Goal: Information Seeking & Learning: Learn about a topic

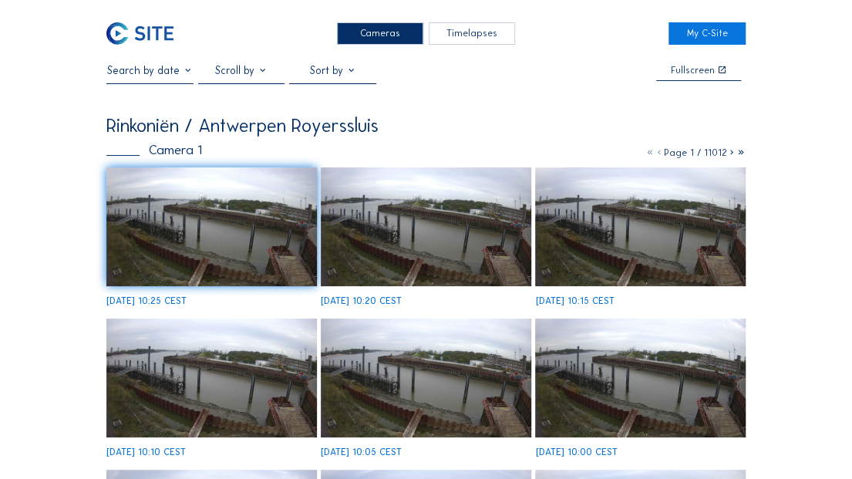
click at [144, 26] on img at bounding box center [139, 33] width 67 height 22
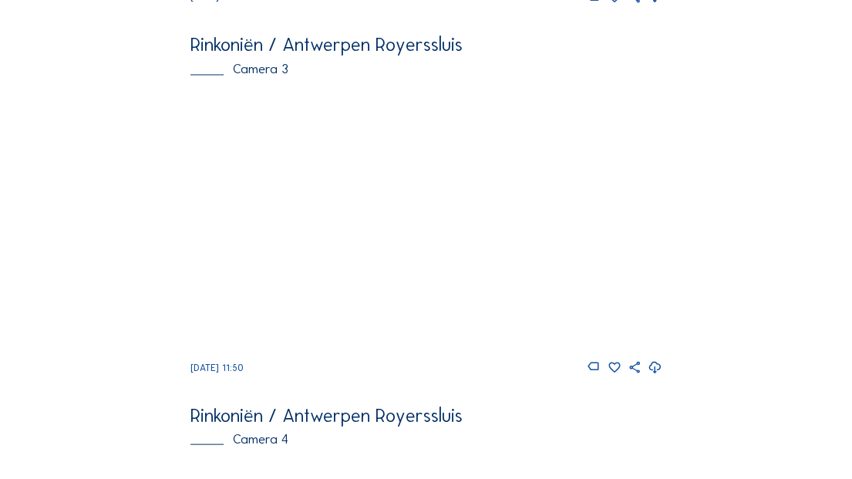
scroll to position [1196, 0]
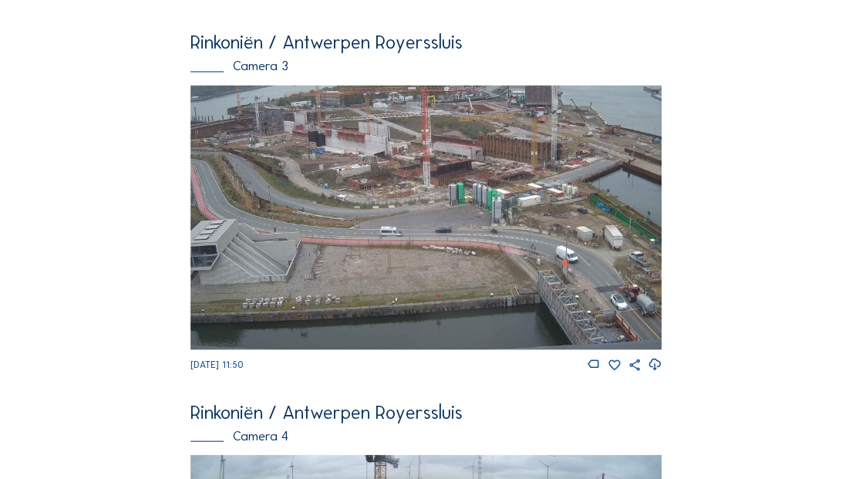
click at [388, 183] on img at bounding box center [425, 217] width 471 height 265
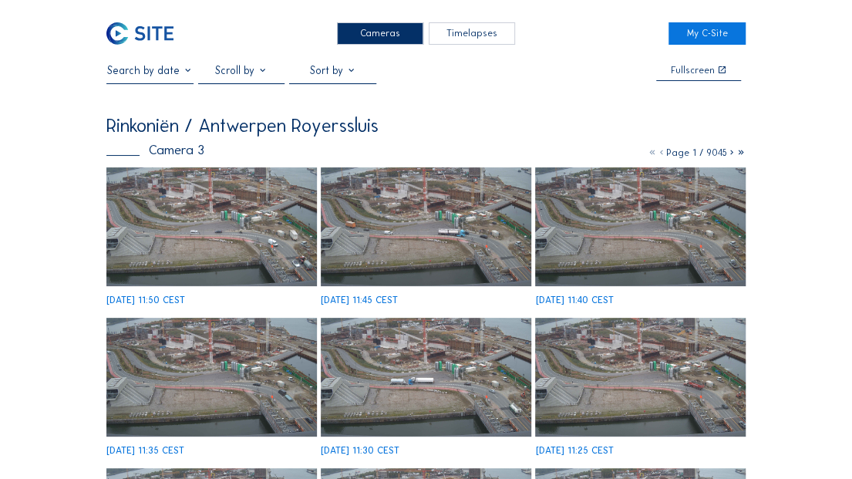
click at [372, 220] on img at bounding box center [426, 226] width 210 height 118
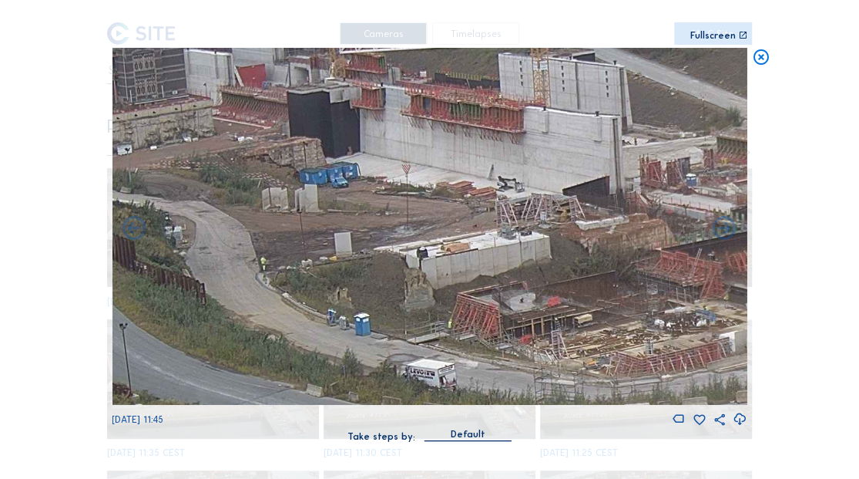
drag, startPoint x: 335, startPoint y: 177, endPoint x: 388, endPoint y: 237, distance: 79.7
click at [388, 237] on img at bounding box center [429, 227] width 635 height 358
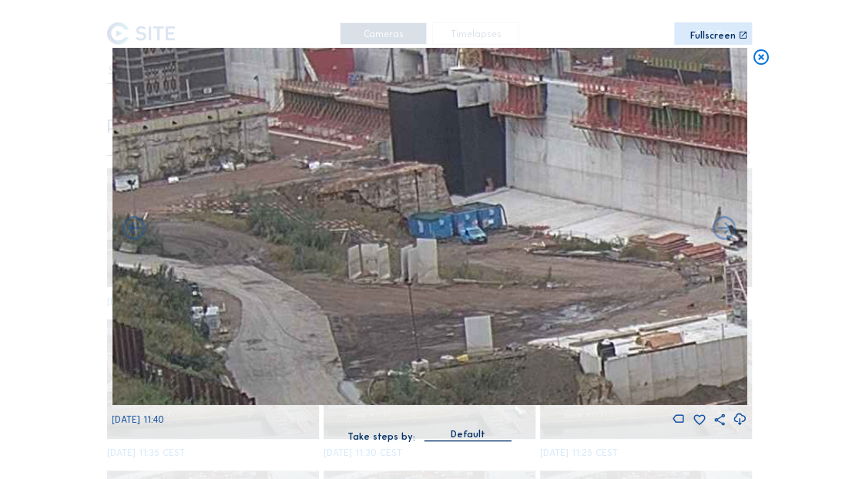
drag, startPoint x: 393, startPoint y: 250, endPoint x: 484, endPoint y: 264, distance: 92.0
click at [484, 264] on img at bounding box center [429, 227] width 635 height 358
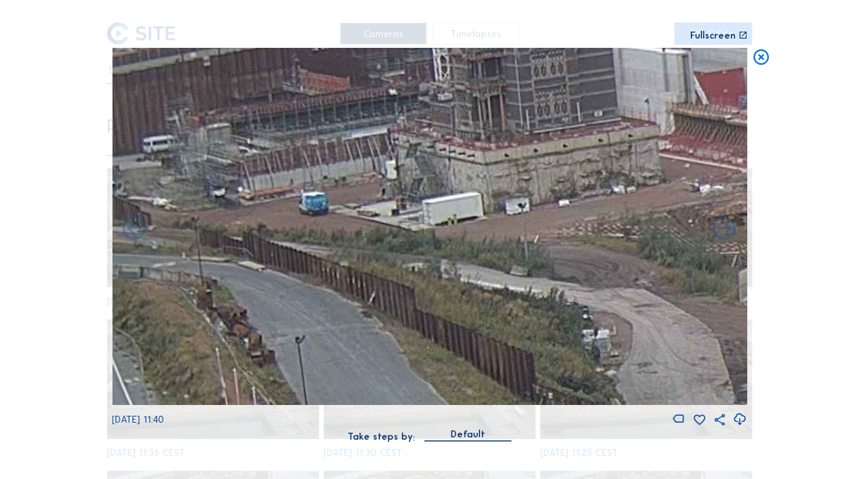
click at [551, 242] on img at bounding box center [429, 227] width 635 height 358
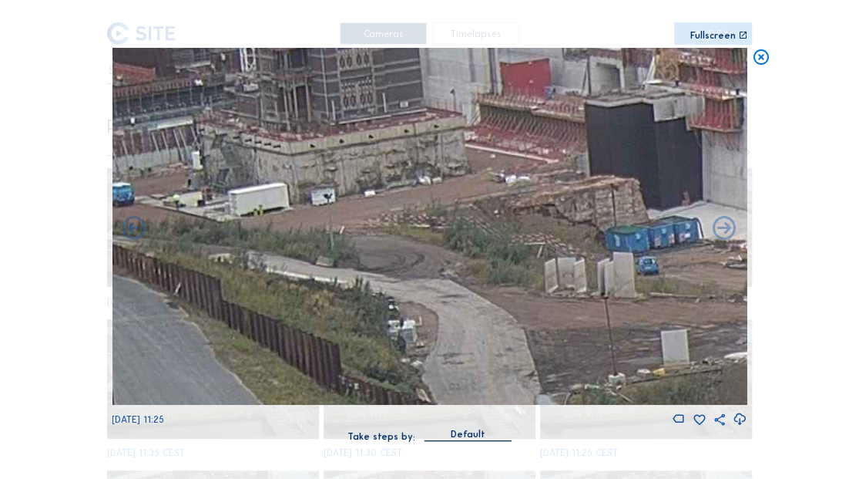
drag, startPoint x: 396, startPoint y: 234, endPoint x: 375, endPoint y: 233, distance: 21.6
click at [375, 233] on img at bounding box center [429, 227] width 635 height 358
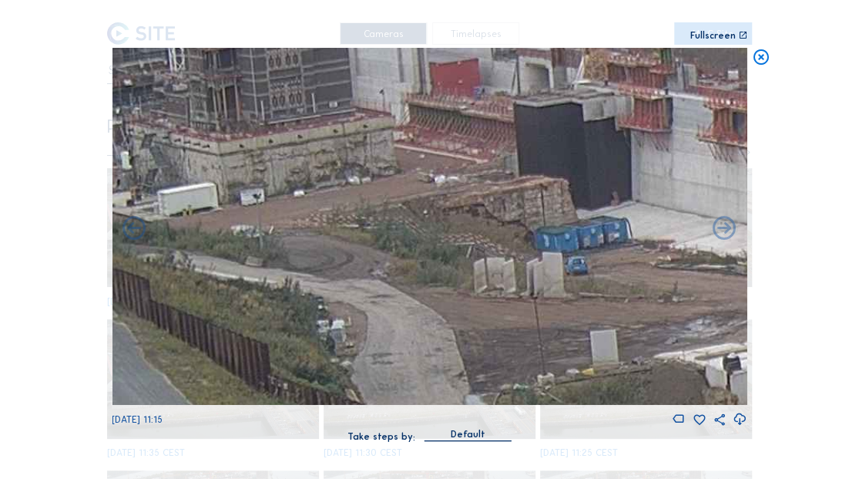
drag, startPoint x: 377, startPoint y: 231, endPoint x: 250, endPoint y: 231, distance: 127.2
click at [250, 231] on img at bounding box center [429, 227] width 635 height 358
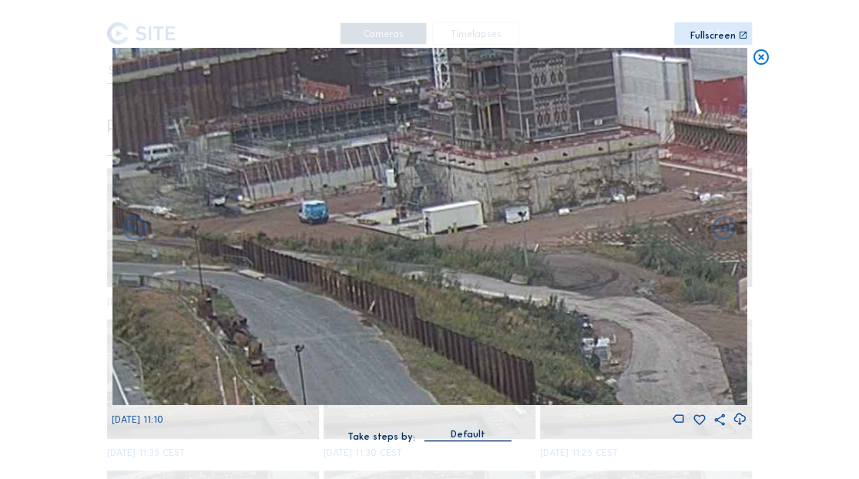
drag, startPoint x: 387, startPoint y: 239, endPoint x: 590, endPoint y: 247, distance: 202.9
click at [590, 247] on img at bounding box center [429, 227] width 635 height 358
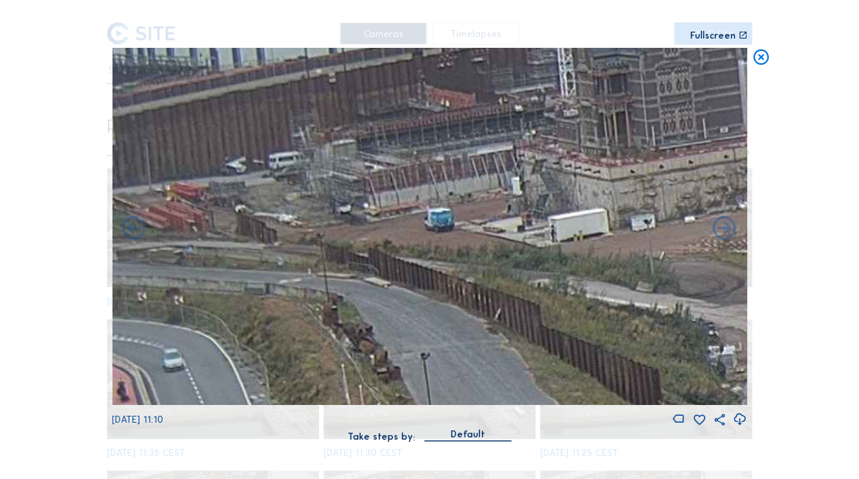
drag, startPoint x: 488, startPoint y: 239, endPoint x: 611, endPoint y: 247, distance: 122.8
click at [611, 247] on img at bounding box center [429, 227] width 635 height 358
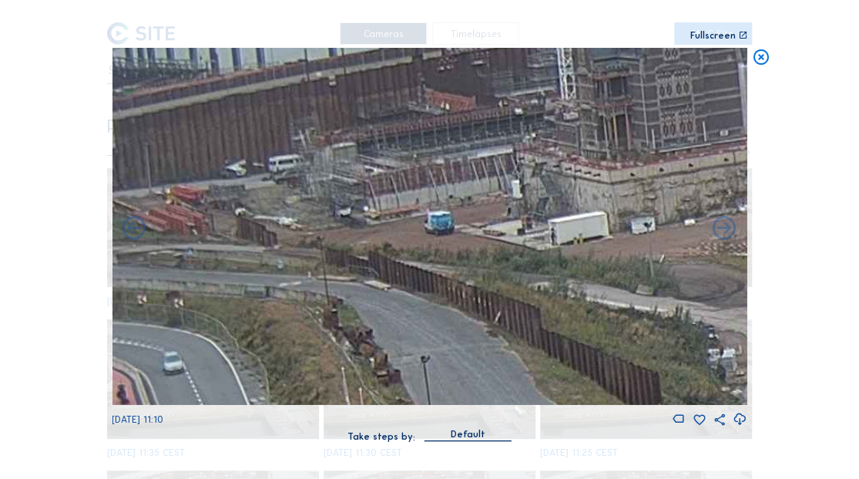
drag, startPoint x: 318, startPoint y: 227, endPoint x: 365, endPoint y: 227, distance: 47.0
click at [365, 227] on img at bounding box center [429, 227] width 635 height 358
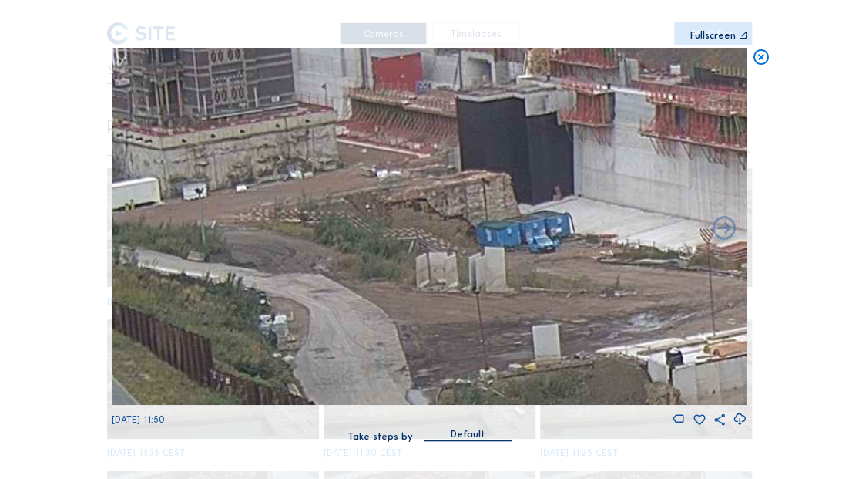
drag, startPoint x: 589, startPoint y: 247, endPoint x: 148, endPoint y: 214, distance: 442.1
click at [148, 214] on img at bounding box center [429, 227] width 635 height 358
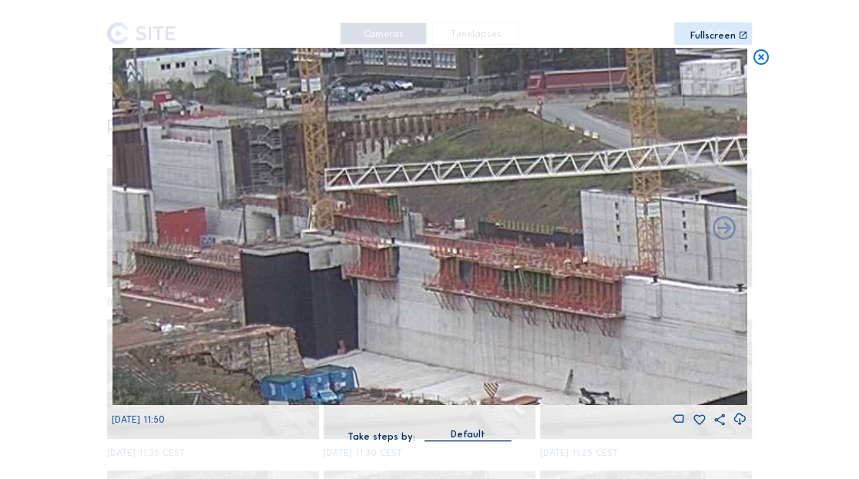
drag, startPoint x: 370, startPoint y: 217, endPoint x: 154, endPoint y: 371, distance: 265.2
click at [154, 371] on img at bounding box center [429, 227] width 635 height 358
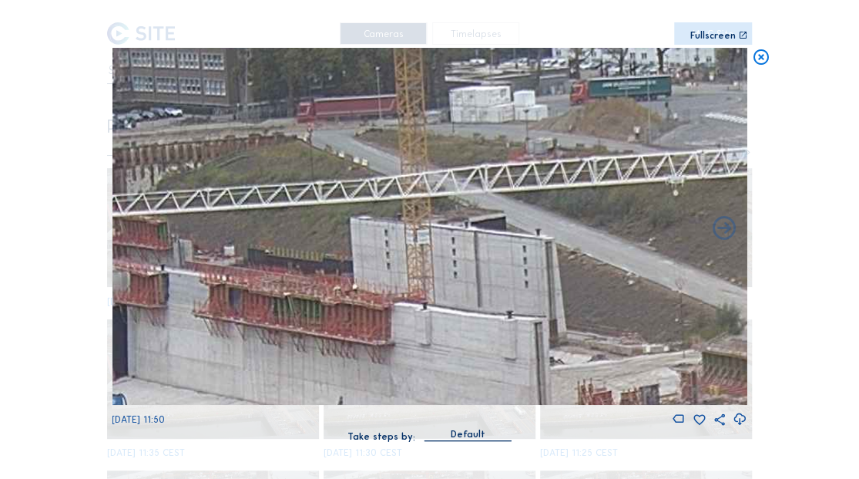
drag, startPoint x: 528, startPoint y: 189, endPoint x: 368, endPoint y: 211, distance: 161.9
click at [368, 211] on img at bounding box center [429, 227] width 635 height 358
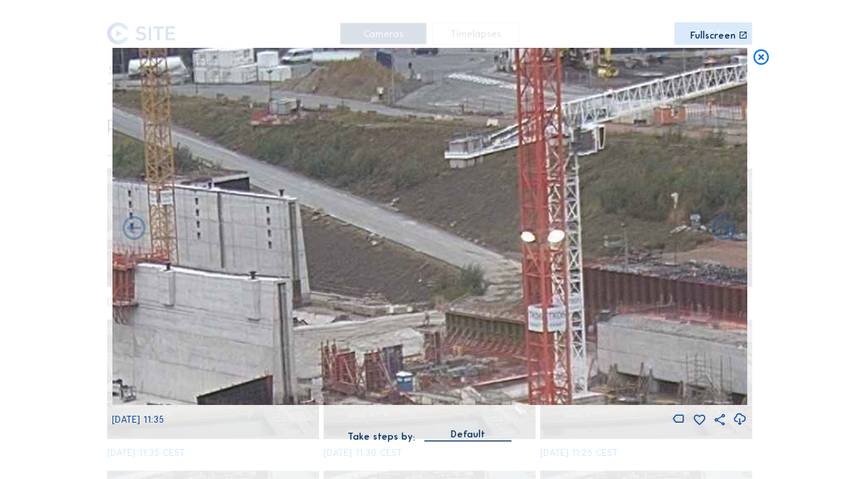
drag, startPoint x: 564, startPoint y: 311, endPoint x: 213, endPoint y: 276, distance: 353.3
click at [213, 278] on img at bounding box center [429, 227] width 635 height 358
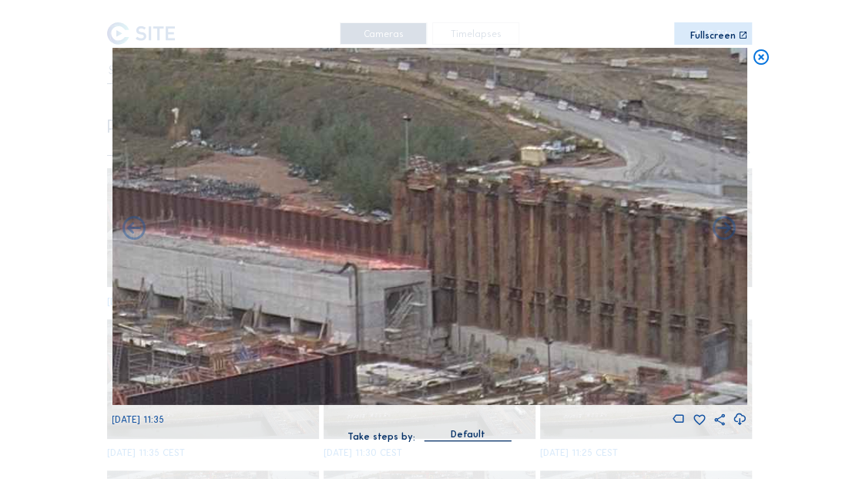
drag, startPoint x: 461, startPoint y: 328, endPoint x: 111, endPoint y: 252, distance: 358.0
click at [111, 252] on div "Scroll to travel through time | Press 'Alt' Button + Scroll to Zoom | Click and…" at bounding box center [429, 239] width 859 height 479
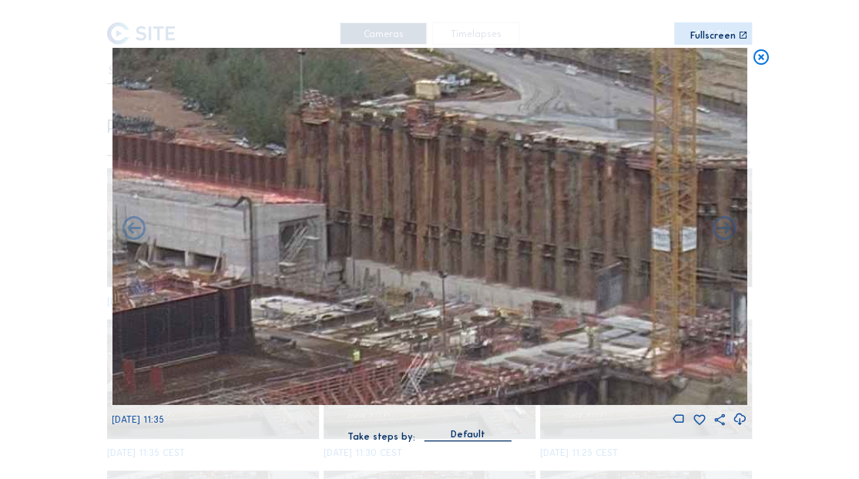
drag, startPoint x: 432, startPoint y: 254, endPoint x: 367, endPoint y: 224, distance: 72.1
click at [367, 224] on img at bounding box center [429, 227] width 635 height 358
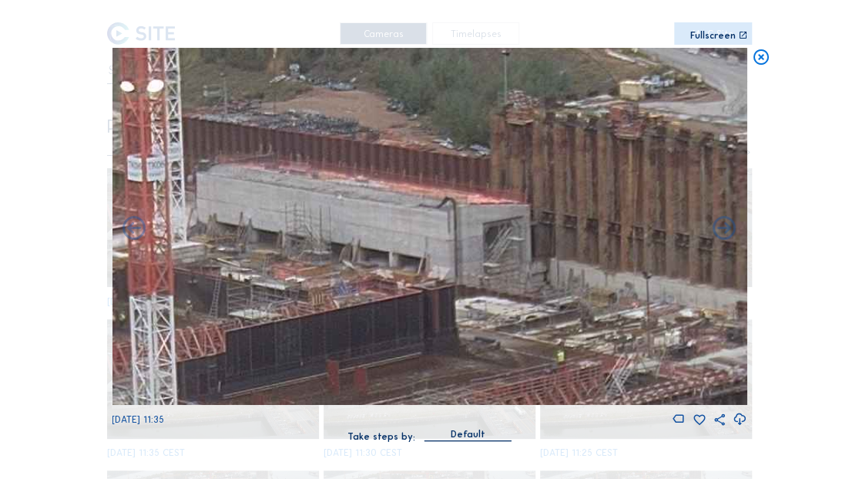
drag, startPoint x: 301, startPoint y: 270, endPoint x: 506, endPoint y: 271, distance: 205.8
click at [506, 271] on img at bounding box center [429, 227] width 635 height 358
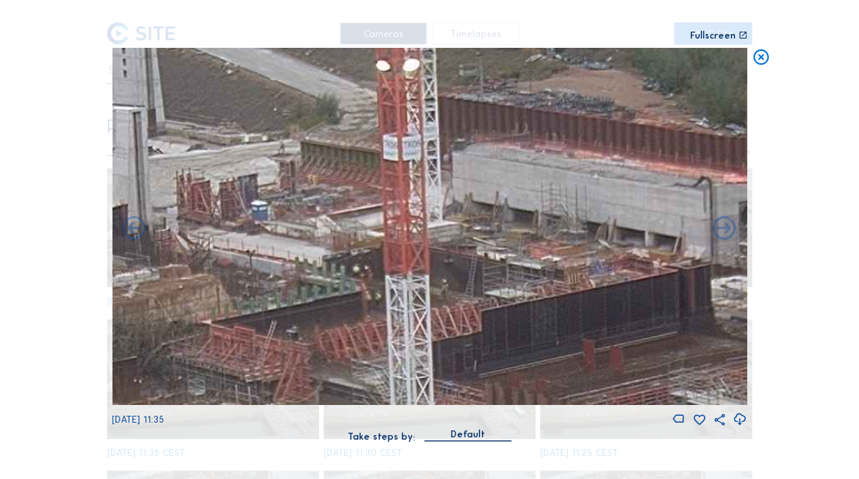
drag, startPoint x: 347, startPoint y: 297, endPoint x: 590, endPoint y: 276, distance: 244.5
click at [603, 274] on img at bounding box center [429, 227] width 635 height 358
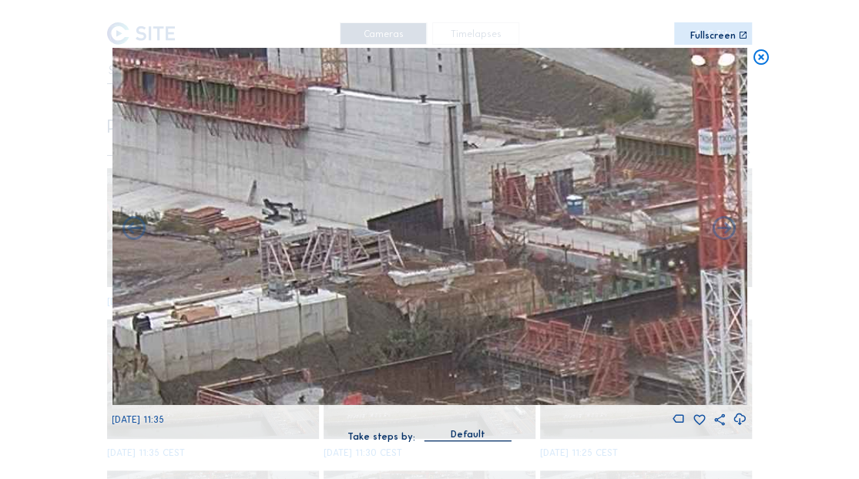
drag, startPoint x: 312, startPoint y: 293, endPoint x: 627, endPoint y: 289, distance: 315.3
click at [627, 289] on img at bounding box center [429, 227] width 635 height 358
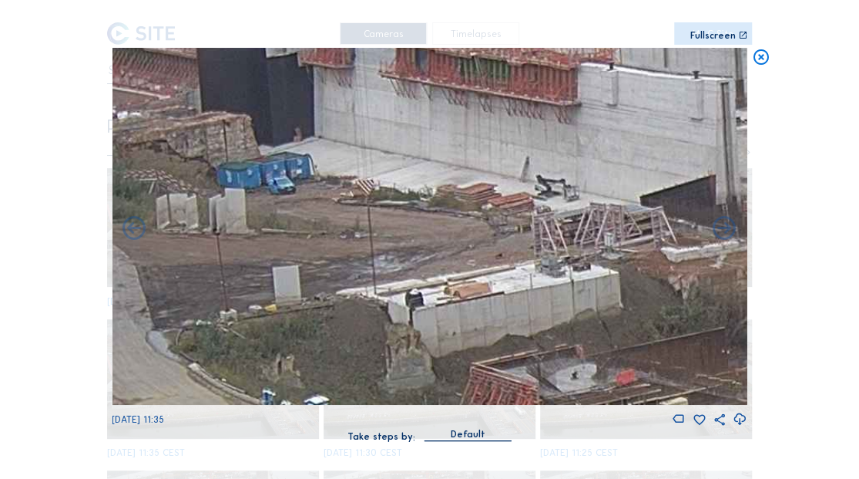
drag, startPoint x: 395, startPoint y: 279, endPoint x: 672, endPoint y: 254, distance: 278.7
click at [671, 254] on img at bounding box center [429, 227] width 635 height 358
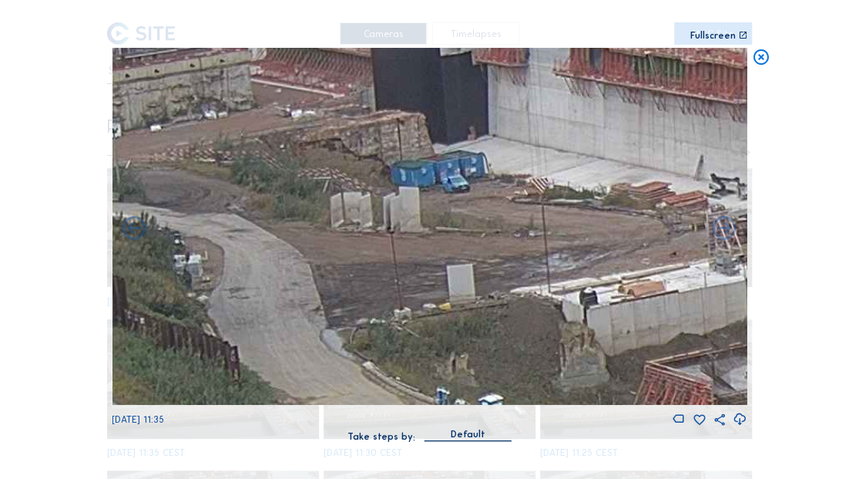
drag, startPoint x: 489, startPoint y: 272, endPoint x: 756, endPoint y: 272, distance: 267.5
click at [756, 272] on div "Scroll to travel through time | Press 'Alt' Button + Scroll to Zoom | Click and…" at bounding box center [429, 239] width 859 height 479
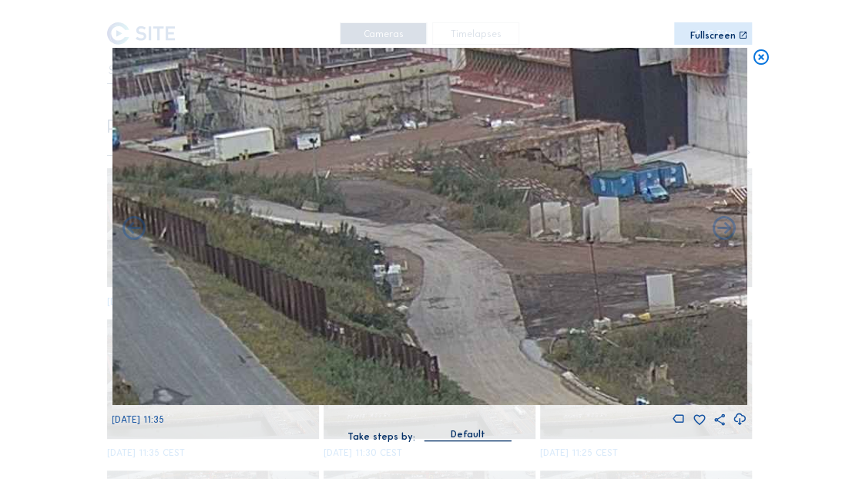
drag, startPoint x: 498, startPoint y: 271, endPoint x: 766, endPoint y: 284, distance: 268.5
click at [766, 284] on div "Scroll to travel through time | Press 'Alt' Button + Scroll to Zoom | Click and…" at bounding box center [429, 239] width 859 height 479
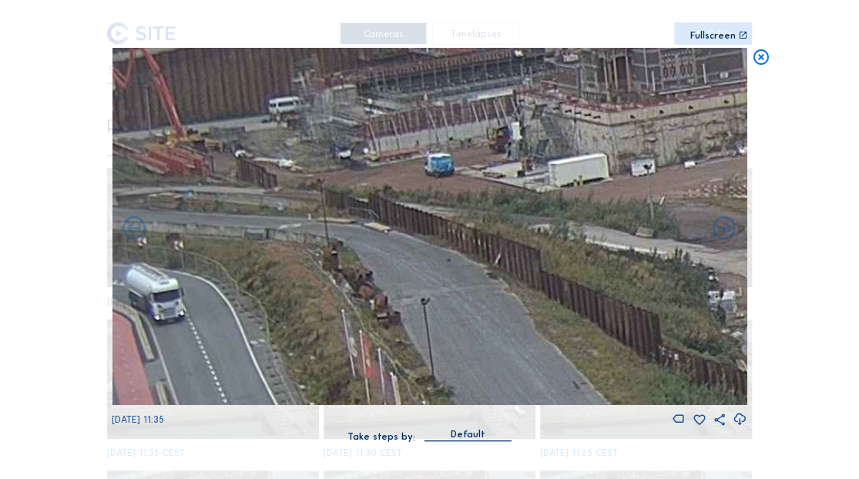
drag, startPoint x: 422, startPoint y: 299, endPoint x: 725, endPoint y: 321, distance: 303.7
click at [725, 321] on img at bounding box center [429, 227] width 635 height 358
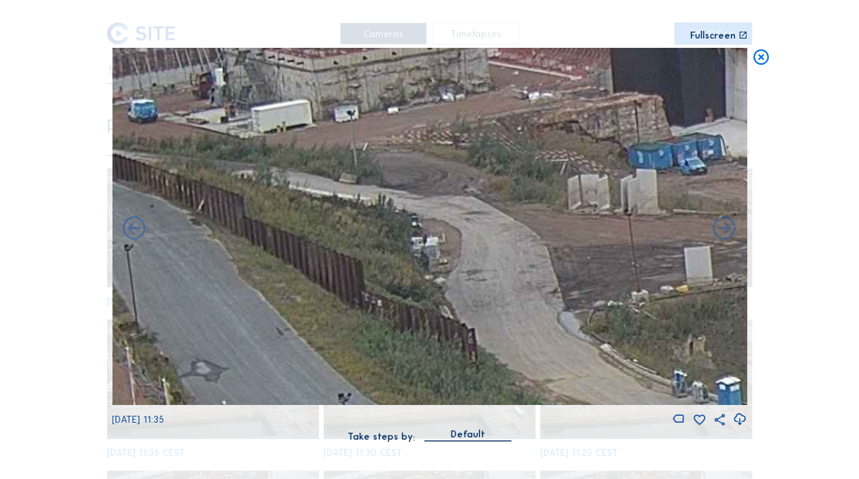
drag, startPoint x: 618, startPoint y: 315, endPoint x: 274, endPoint y: 251, distance: 349.7
click at [274, 251] on img at bounding box center [429, 227] width 635 height 358
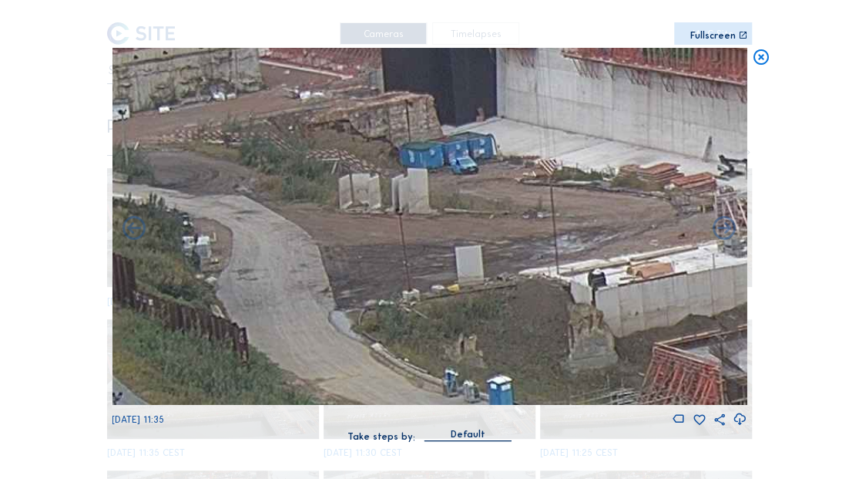
drag, startPoint x: 579, startPoint y: 210, endPoint x: 396, endPoint y: 217, distance: 182.9
click at [396, 217] on img at bounding box center [429, 227] width 635 height 358
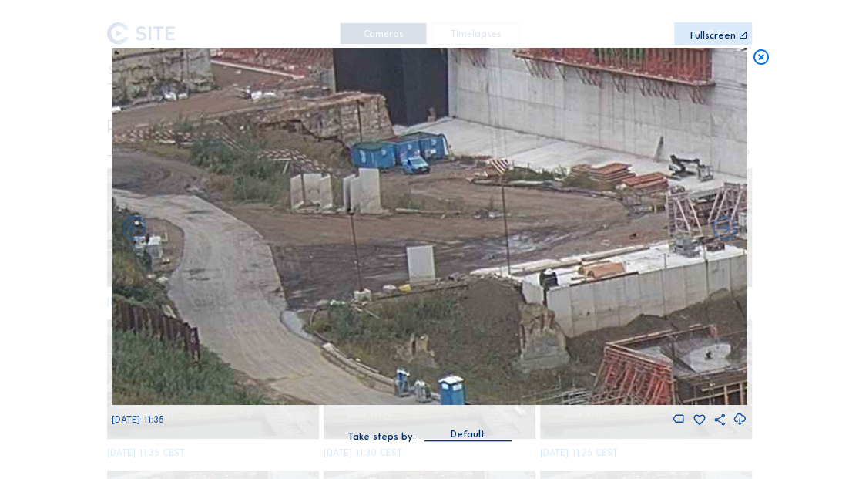
drag, startPoint x: 517, startPoint y: 267, endPoint x: 407, endPoint y: 267, distance: 110.2
click at [407, 267] on img at bounding box center [429, 227] width 635 height 358
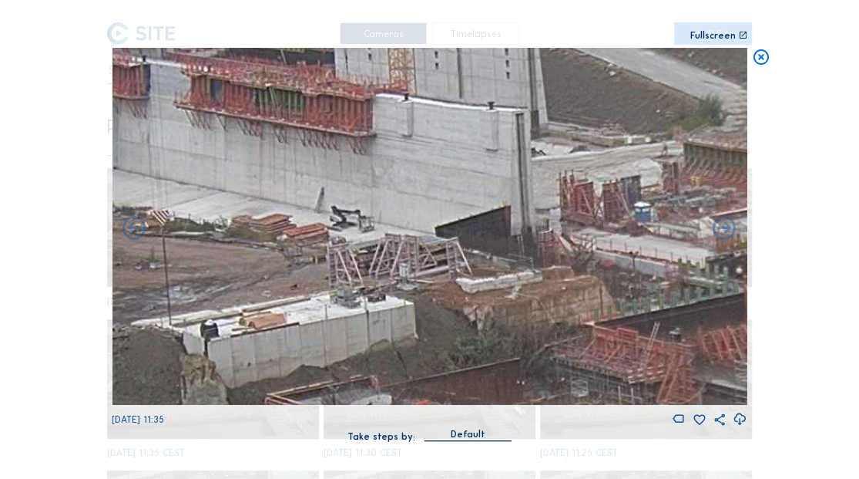
drag, startPoint x: 587, startPoint y: 214, endPoint x: 371, endPoint y: 262, distance: 221.1
click at [371, 262] on img at bounding box center [429, 227] width 635 height 358
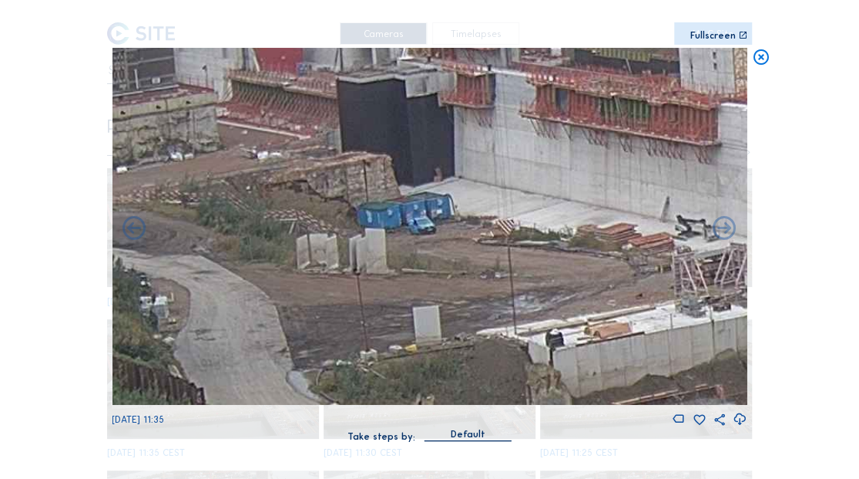
drag, startPoint x: 453, startPoint y: 267, endPoint x: 720, endPoint y: 271, distance: 266.7
click at [720, 271] on img at bounding box center [429, 227] width 635 height 358
click at [765, 62] on icon at bounding box center [761, 57] width 19 height 19
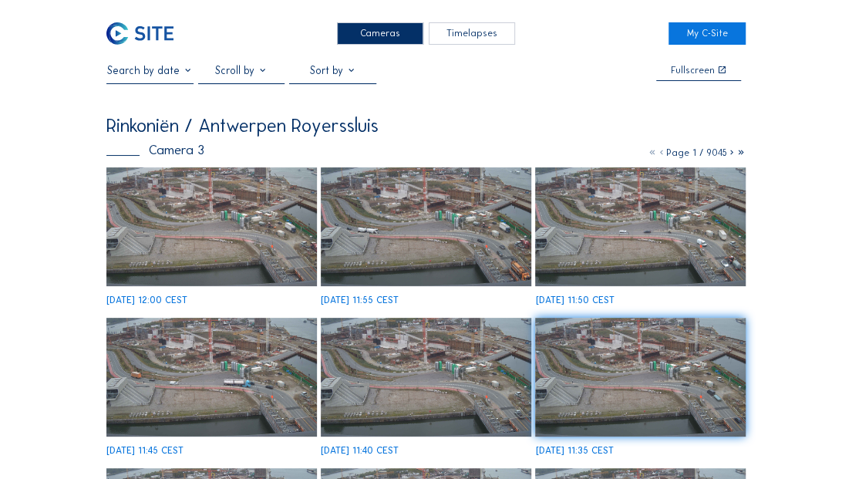
click at [254, 241] on img at bounding box center [211, 226] width 210 height 118
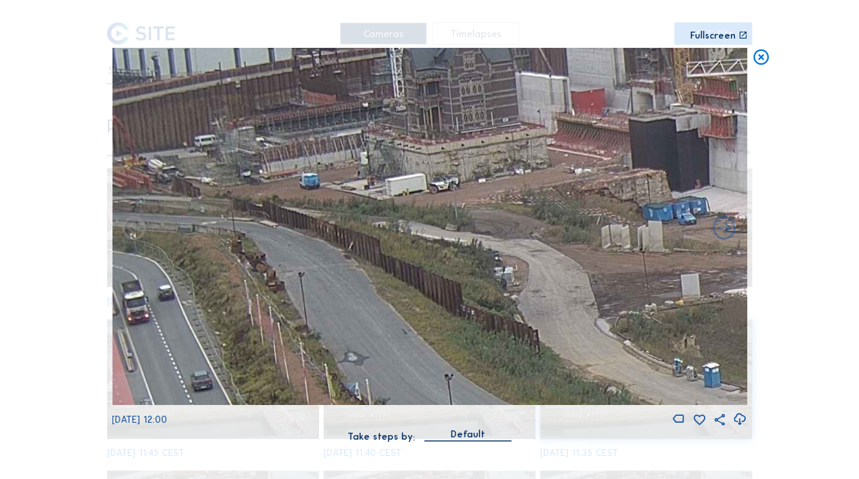
drag, startPoint x: 369, startPoint y: 205, endPoint x: 677, endPoint y: 289, distance: 318.8
click at [677, 289] on img at bounding box center [429, 227] width 635 height 358
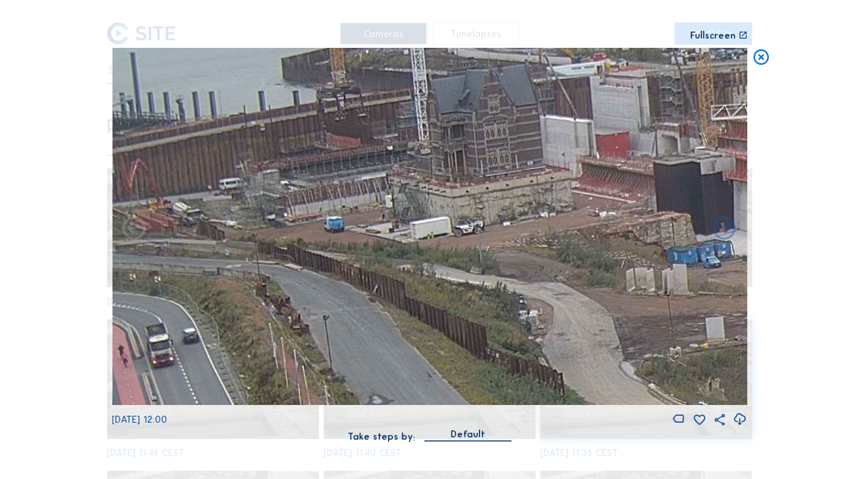
drag, startPoint x: 632, startPoint y: 250, endPoint x: 726, endPoint y: 284, distance: 100.2
click at [726, 284] on img at bounding box center [429, 227] width 635 height 358
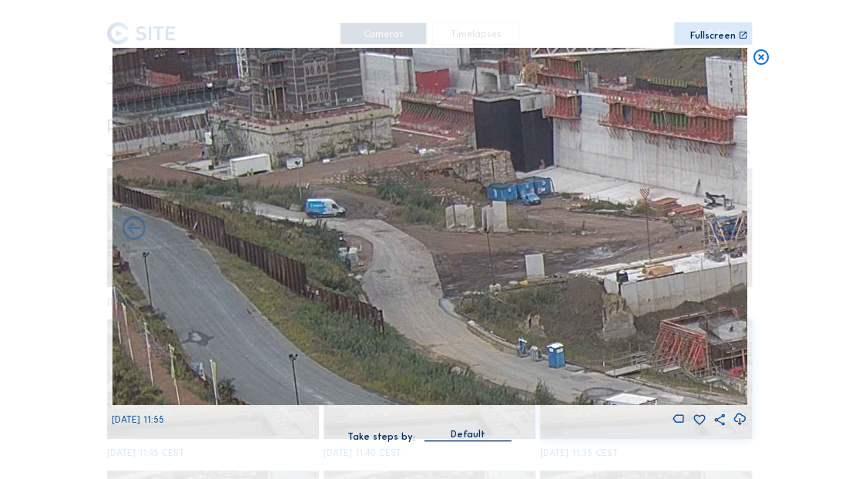
drag, startPoint x: 527, startPoint y: 241, endPoint x: 413, endPoint y: 204, distance: 119.9
click at [413, 204] on img at bounding box center [429, 227] width 635 height 358
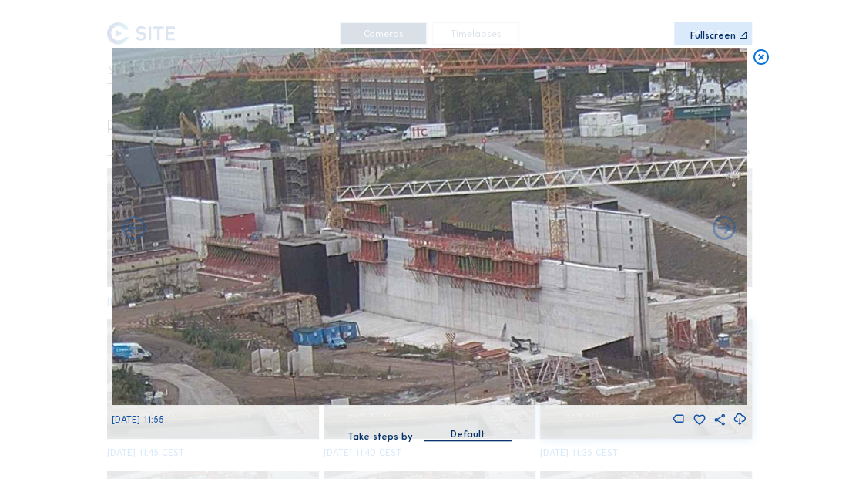
drag, startPoint x: 422, startPoint y: 177, endPoint x: 228, endPoint y: 305, distance: 232.4
click at [228, 307] on img at bounding box center [429, 227] width 635 height 358
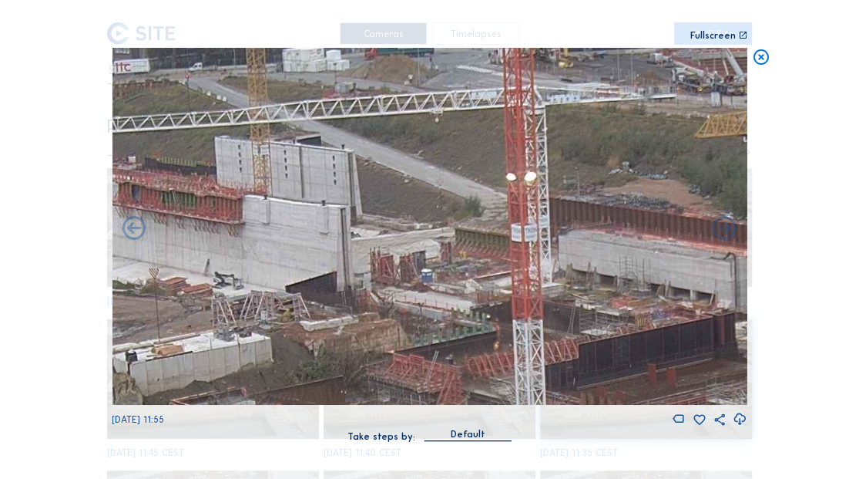
drag, startPoint x: 302, startPoint y: 250, endPoint x: 155, endPoint y: 220, distance: 150.1
click at [155, 220] on img at bounding box center [429, 227] width 635 height 358
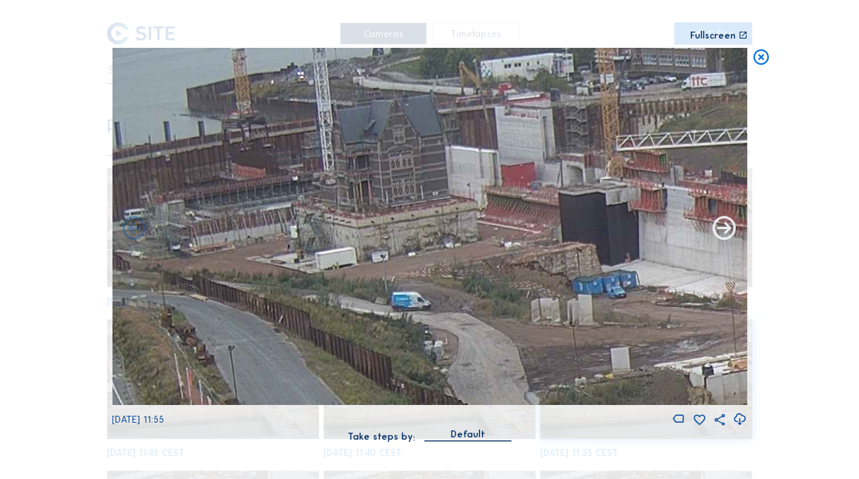
drag, startPoint x: 155, startPoint y: 220, endPoint x: 732, endPoint y: 234, distance: 576.8
click at [732, 234] on div "[DATE] 11:55" at bounding box center [429, 237] width 635 height 379
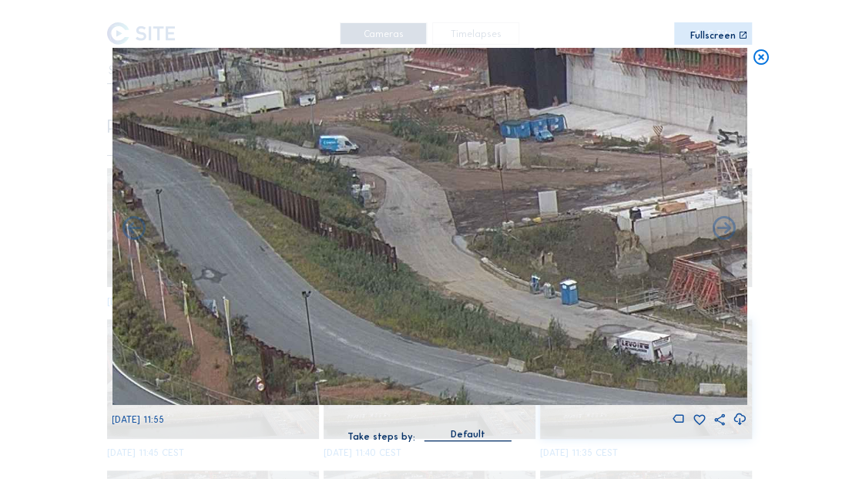
drag, startPoint x: 552, startPoint y: 284, endPoint x: 479, endPoint y: 130, distance: 170.3
click at [479, 130] on img at bounding box center [429, 227] width 635 height 358
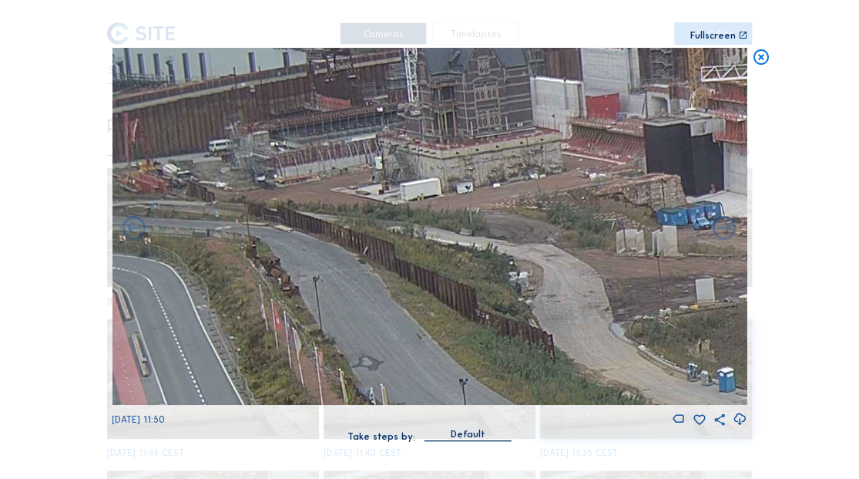
drag, startPoint x: 428, startPoint y: 184, endPoint x: 574, endPoint y: 259, distance: 163.8
click at [574, 259] on img at bounding box center [429, 227] width 635 height 358
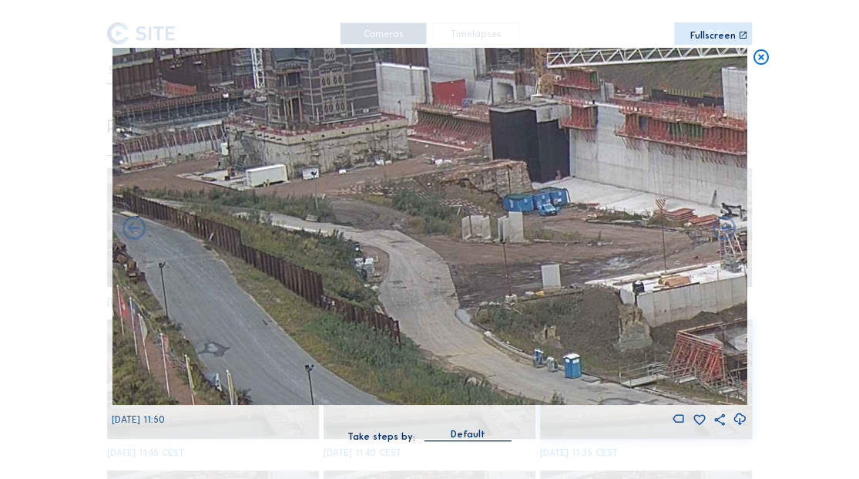
drag, startPoint x: 589, startPoint y: 245, endPoint x: 413, endPoint y: 231, distance: 176.3
click at [413, 231] on img at bounding box center [429, 227] width 635 height 358
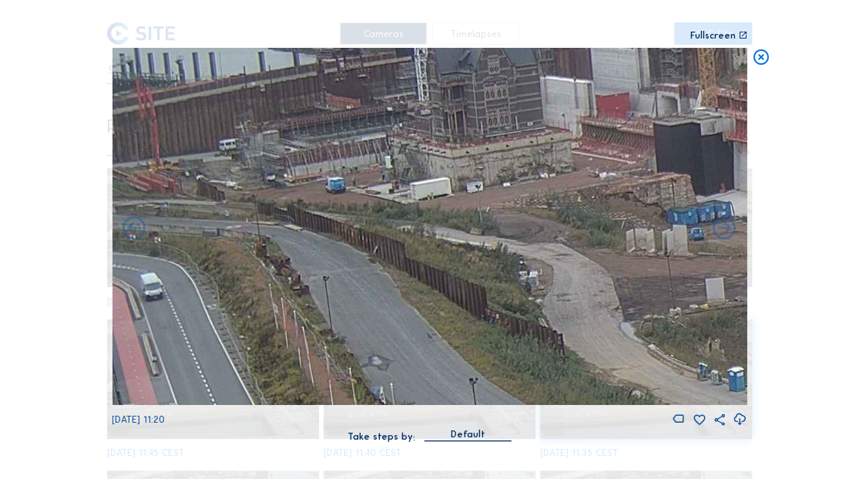
drag, startPoint x: 409, startPoint y: 217, endPoint x: 740, endPoint y: 230, distance: 331.7
click at [743, 230] on img at bounding box center [429, 227] width 635 height 358
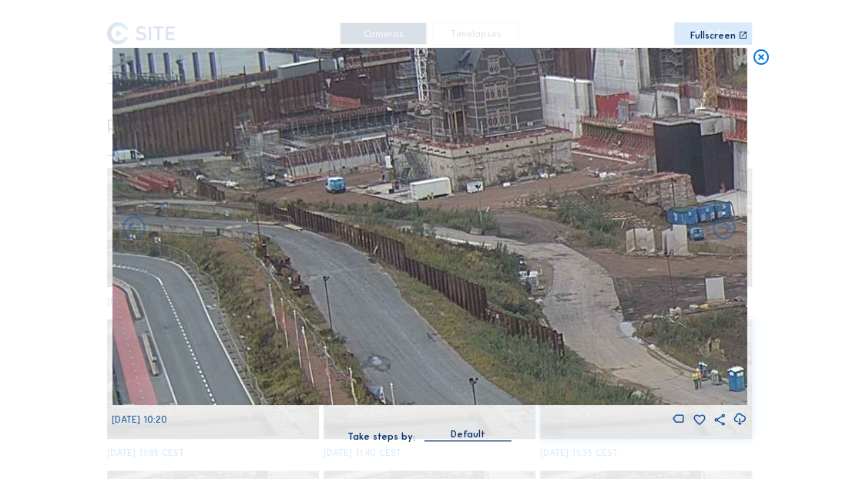
click at [759, 56] on icon at bounding box center [761, 57] width 19 height 19
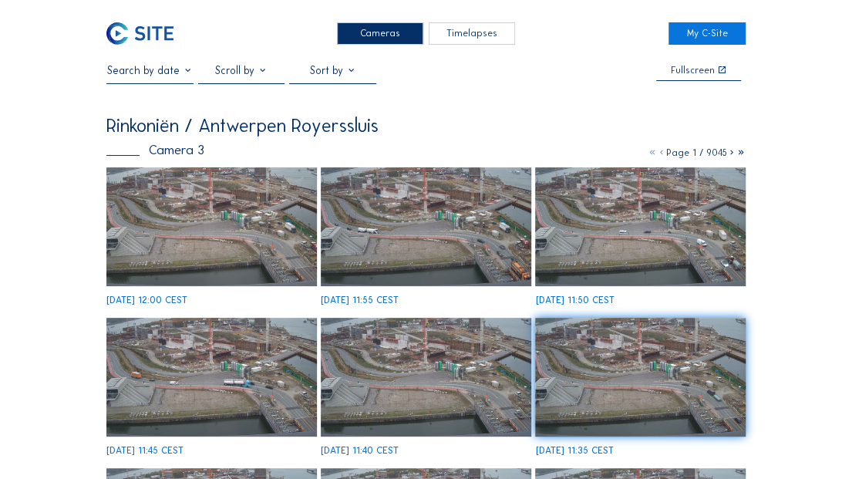
click at [156, 32] on img at bounding box center [139, 33] width 67 height 22
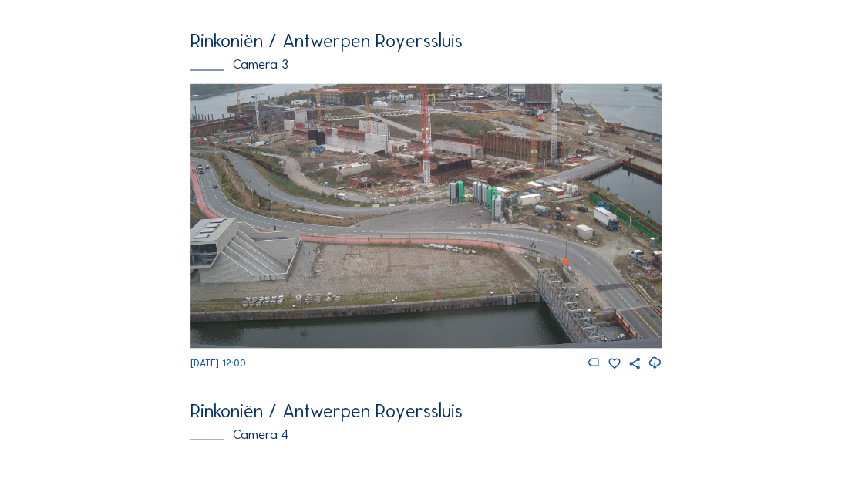
scroll to position [1556, 0]
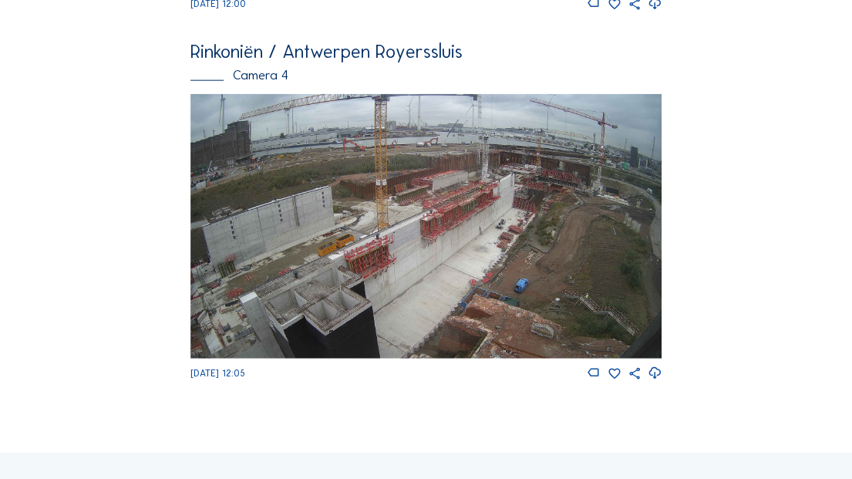
click at [513, 197] on img at bounding box center [425, 226] width 471 height 265
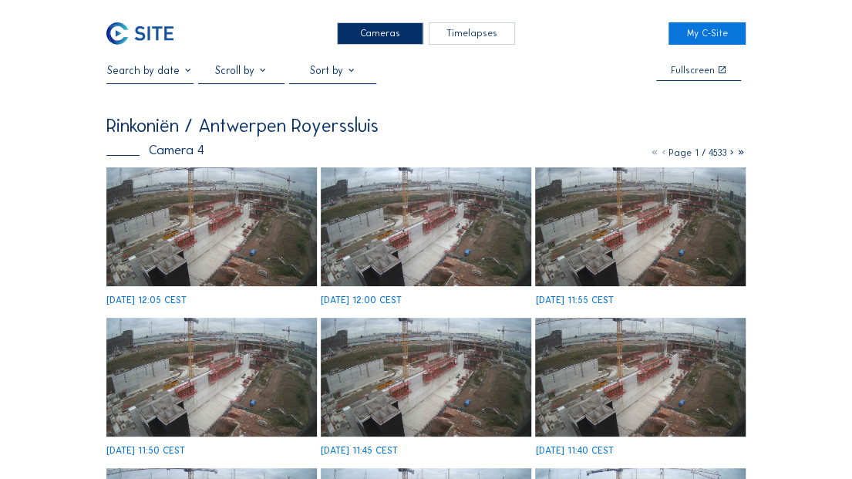
click at [446, 231] on img at bounding box center [426, 226] width 210 height 118
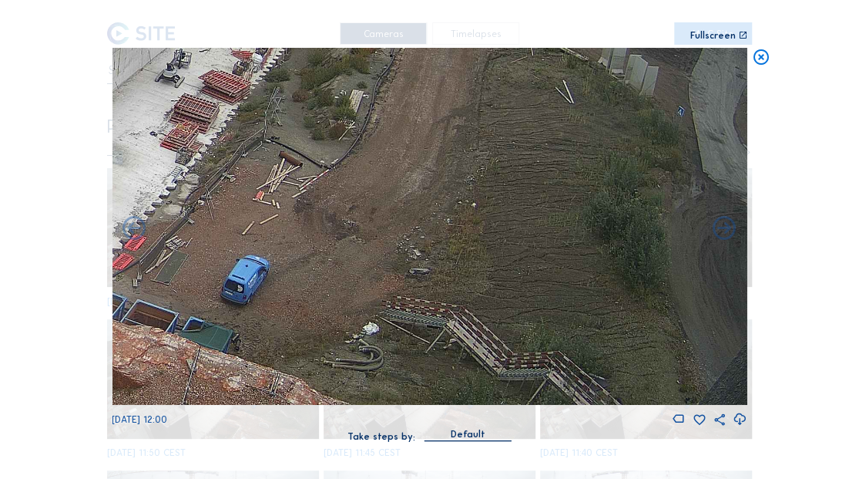
drag, startPoint x: 656, startPoint y: 303, endPoint x: 299, endPoint y: 303, distance: 356.9
click at [299, 303] on img at bounding box center [429, 227] width 635 height 358
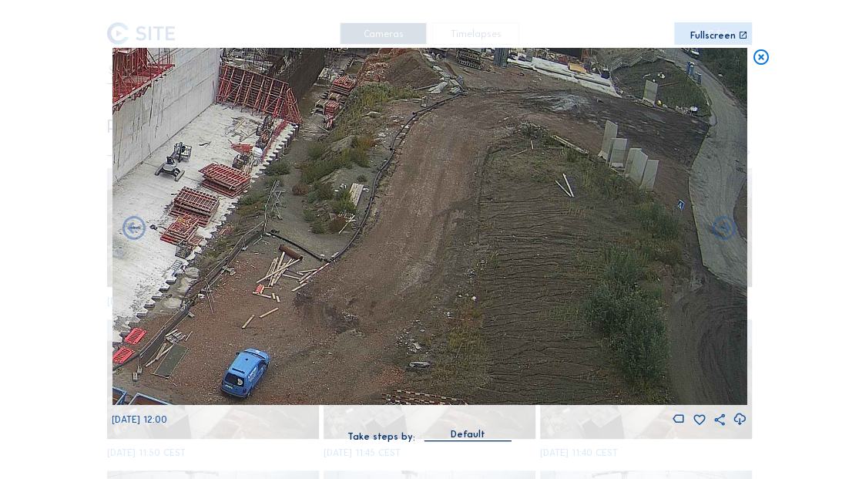
drag, startPoint x: 620, startPoint y: 254, endPoint x: 476, endPoint y: 340, distance: 167.0
click at [476, 340] on img at bounding box center [429, 227] width 635 height 358
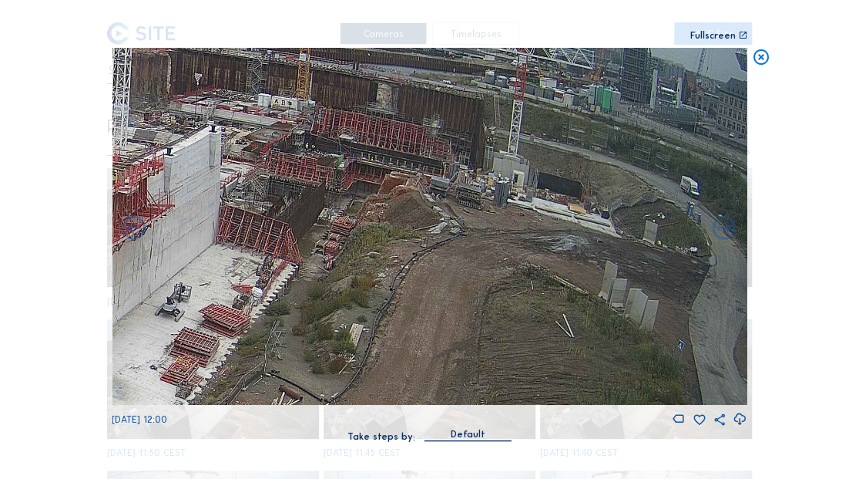
drag, startPoint x: 486, startPoint y: 333, endPoint x: 481, endPoint y: 352, distance: 19.3
click at [481, 352] on img at bounding box center [429, 227] width 635 height 358
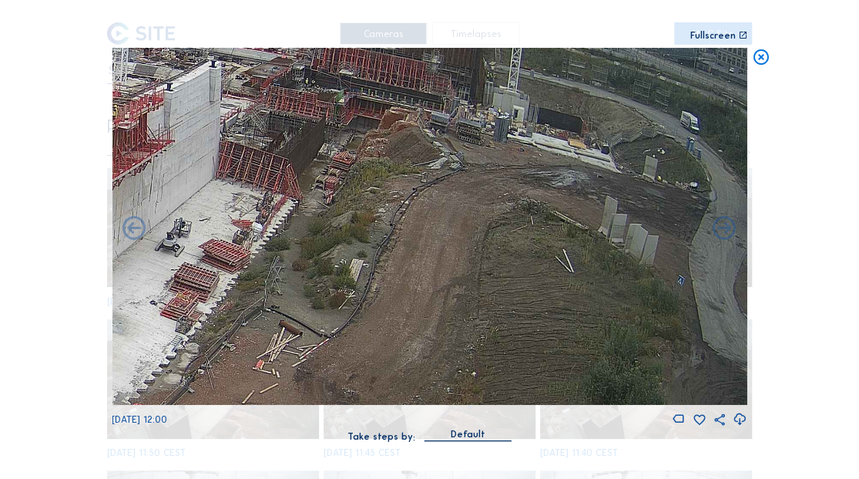
drag, startPoint x: 493, startPoint y: 300, endPoint x: 446, endPoint y: 230, distance: 84.9
click at [446, 230] on img at bounding box center [429, 227] width 635 height 358
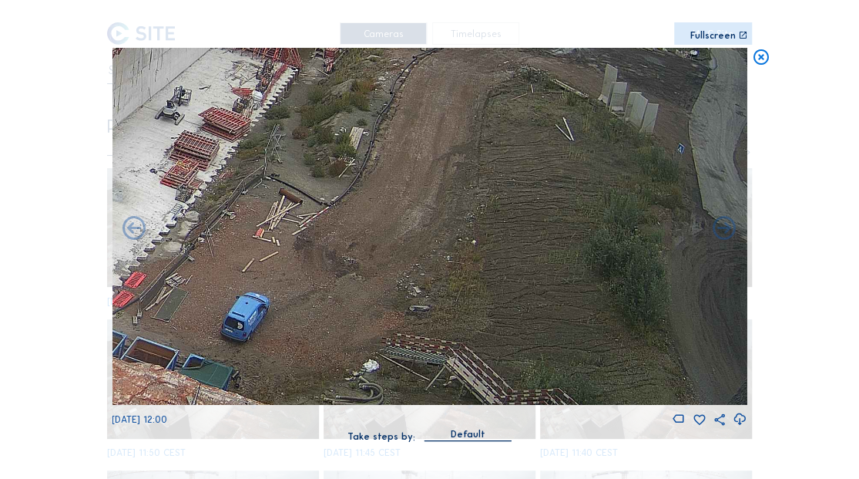
drag, startPoint x: 473, startPoint y: 267, endPoint x: 458, endPoint y: 140, distance: 128.1
click at [458, 140] on img at bounding box center [429, 227] width 635 height 358
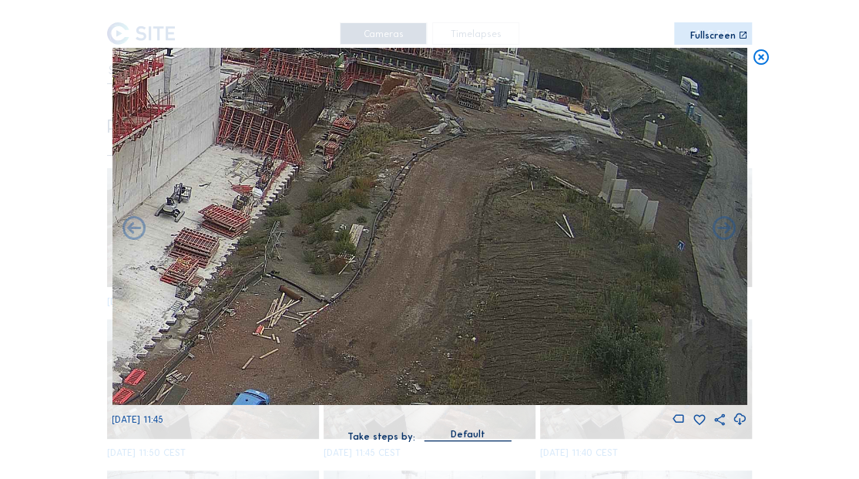
drag, startPoint x: 455, startPoint y: 267, endPoint x: 452, endPoint y: 358, distance: 91.0
click at [452, 358] on img at bounding box center [429, 227] width 635 height 358
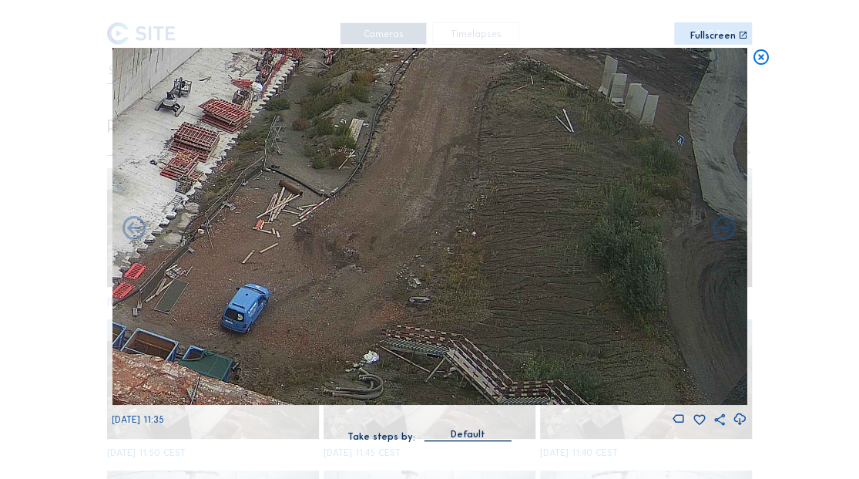
drag, startPoint x: 463, startPoint y: 307, endPoint x: 445, endPoint y: 205, distance: 103.3
click at [445, 205] on img at bounding box center [429, 227] width 635 height 358
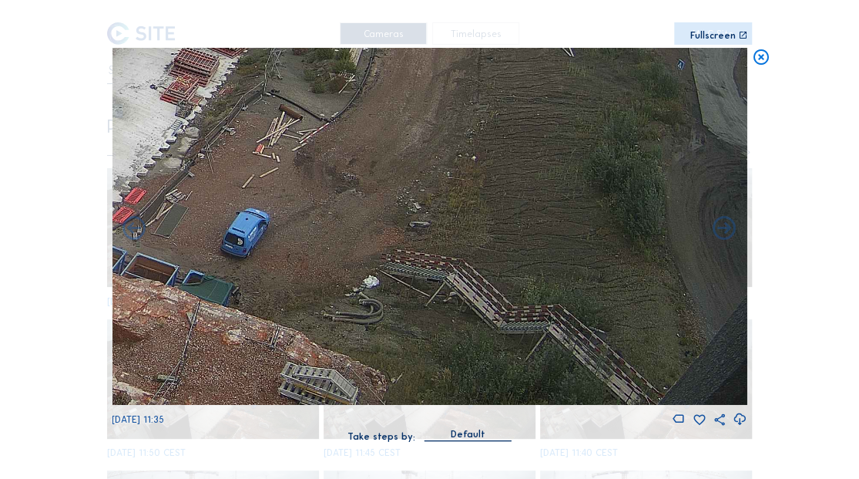
drag, startPoint x: 444, startPoint y: 241, endPoint x: 426, endPoint y: 203, distance: 42.8
click at [426, 203] on img at bounding box center [429, 227] width 635 height 358
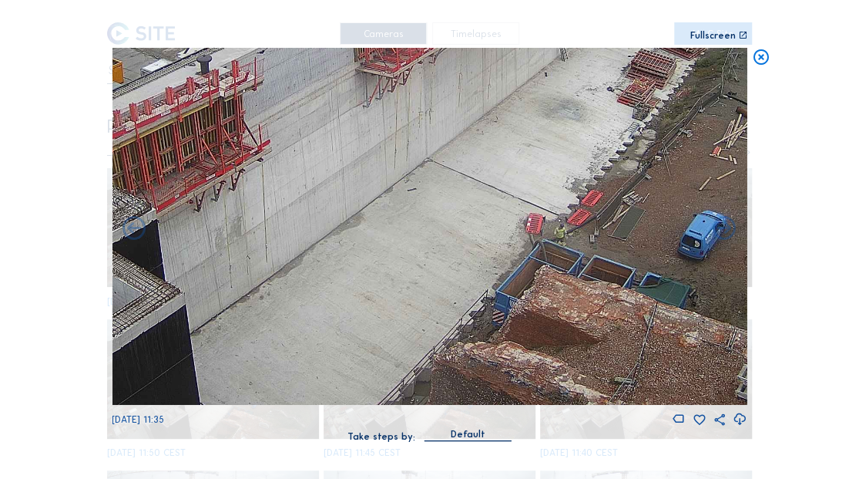
drag, startPoint x: 273, startPoint y: 283, endPoint x: 730, endPoint y: 285, distance: 457.1
click at [730, 285] on img at bounding box center [429, 227] width 635 height 358
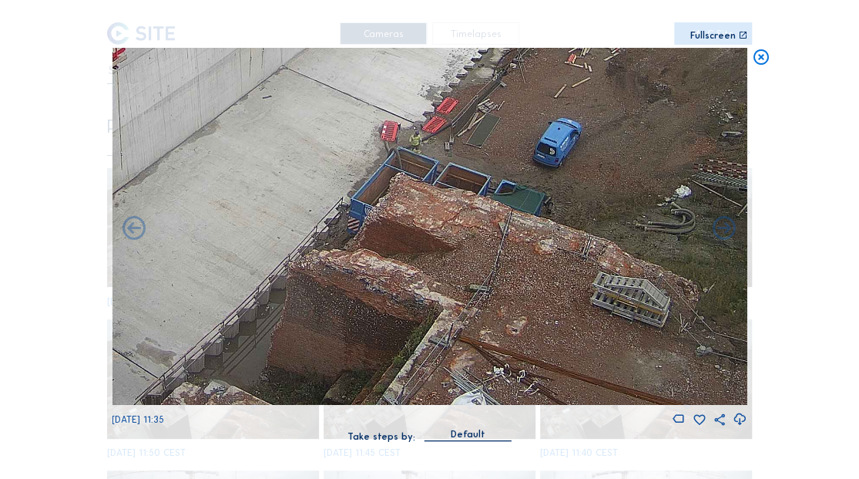
drag, startPoint x: 481, startPoint y: 273, endPoint x: 336, endPoint y: 69, distance: 249.8
click at [336, 69] on img at bounding box center [429, 227] width 635 height 358
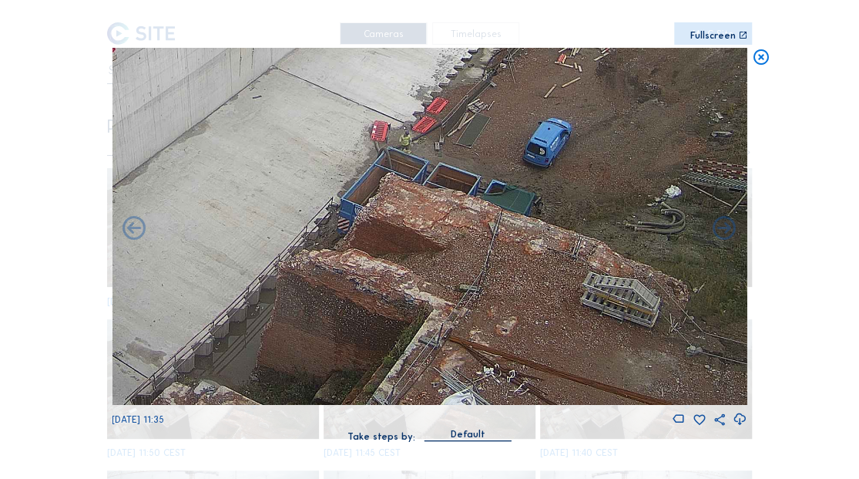
drag, startPoint x: 379, startPoint y: 251, endPoint x: 368, endPoint y: 213, distance: 40.0
click at [368, 213] on img at bounding box center [429, 227] width 635 height 358
click at [766, 61] on icon at bounding box center [761, 57] width 19 height 19
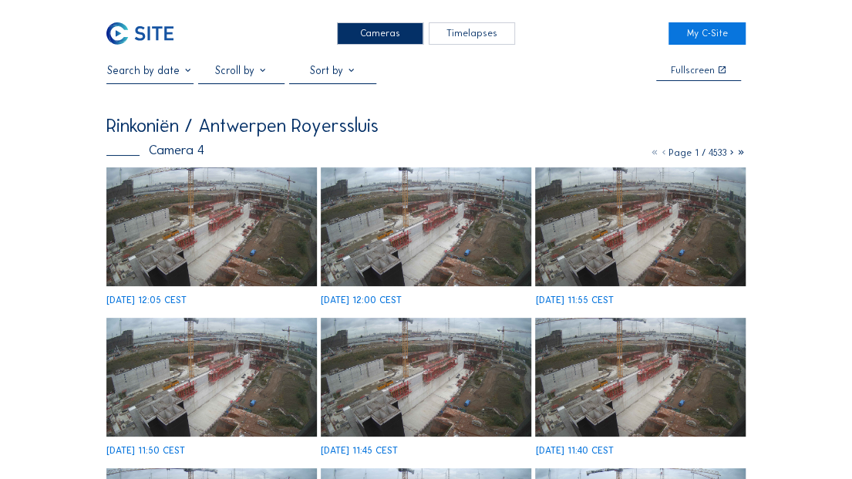
click at [173, 25] on img at bounding box center [139, 33] width 67 height 22
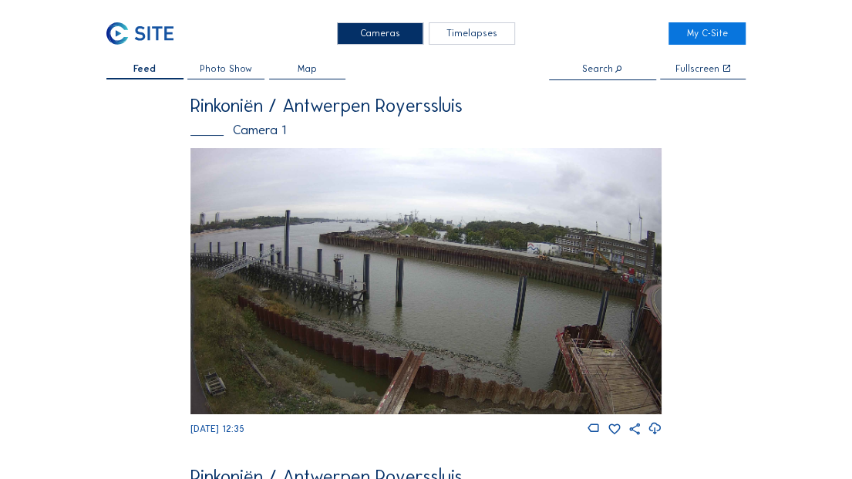
click at [446, 267] on img at bounding box center [425, 281] width 471 height 267
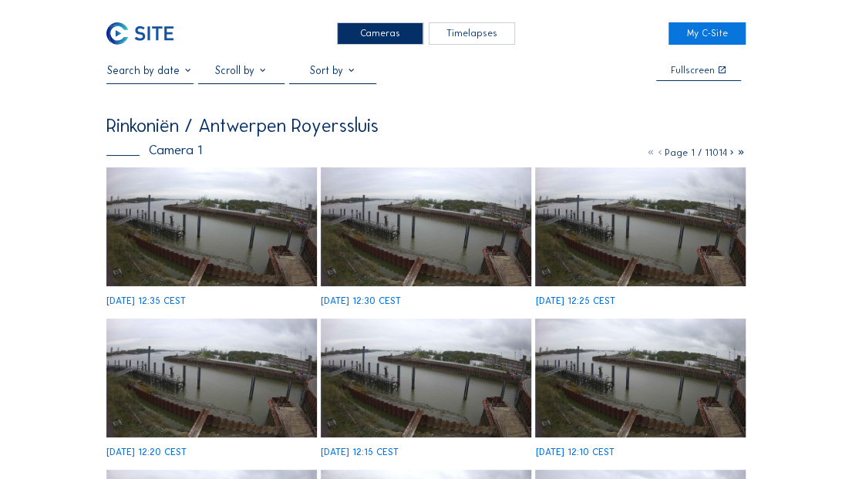
click at [454, 257] on img at bounding box center [426, 226] width 210 height 119
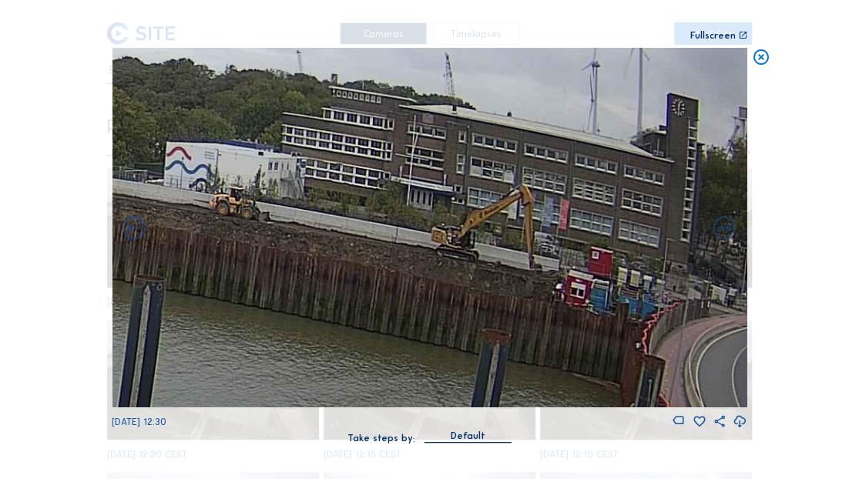
drag, startPoint x: 585, startPoint y: 213, endPoint x: 476, endPoint y: 230, distance: 110.8
click at [476, 230] on img at bounding box center [429, 227] width 635 height 359
